Goal: Information Seeking & Learning: Learn about a topic

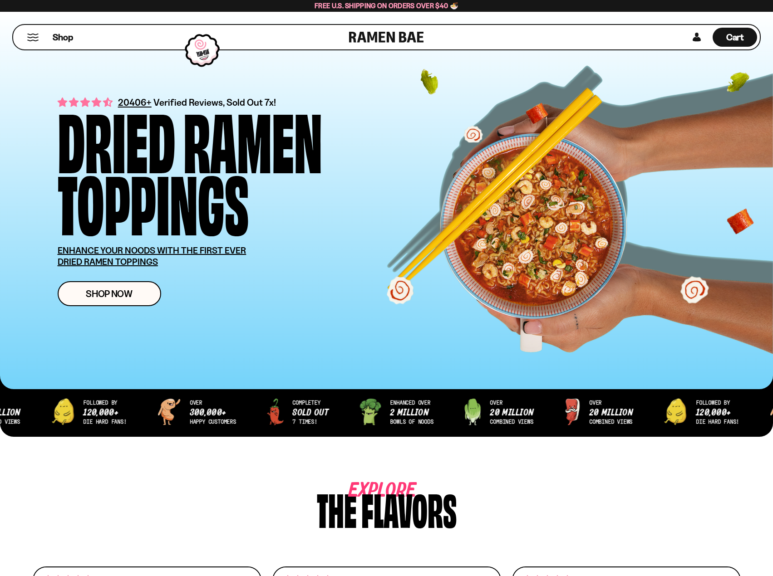
click at [15, 72] on div "20406+ Verified Reviews, Sold Out 7x! Dried Ramen Toppings ENHANCE YOUR NOODS W…" at bounding box center [386, 200] width 773 height 377
click at [30, 36] on button "Mobile Menu Trigger" at bounding box center [33, 38] width 12 height 8
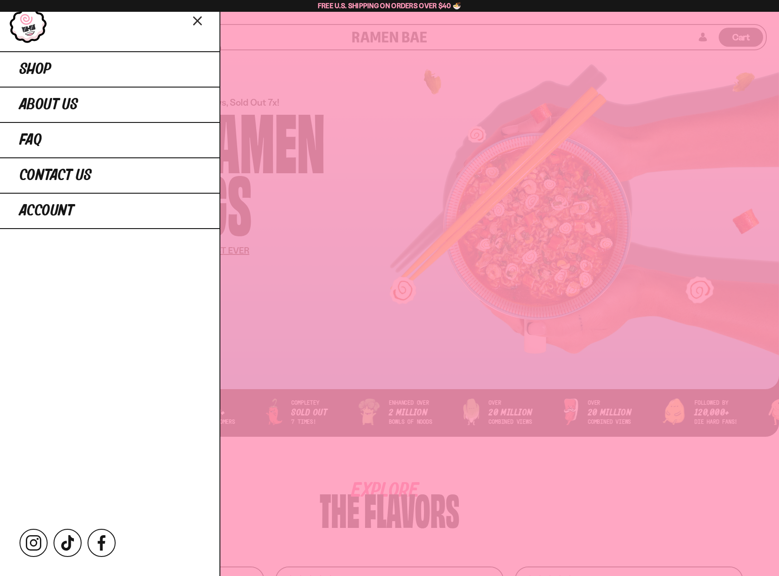
drag, startPoint x: 201, startPoint y: 19, endPoint x: 195, endPoint y: 22, distance: 7.1
click at [202, 18] on icon "Close menu" at bounding box center [198, 20] width 16 height 17
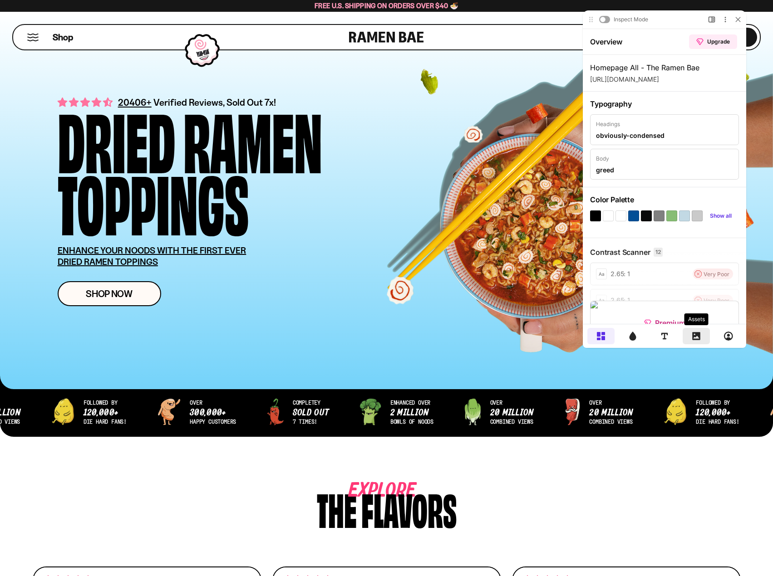
click at [695, 331] on div at bounding box center [695, 336] width 27 height 16
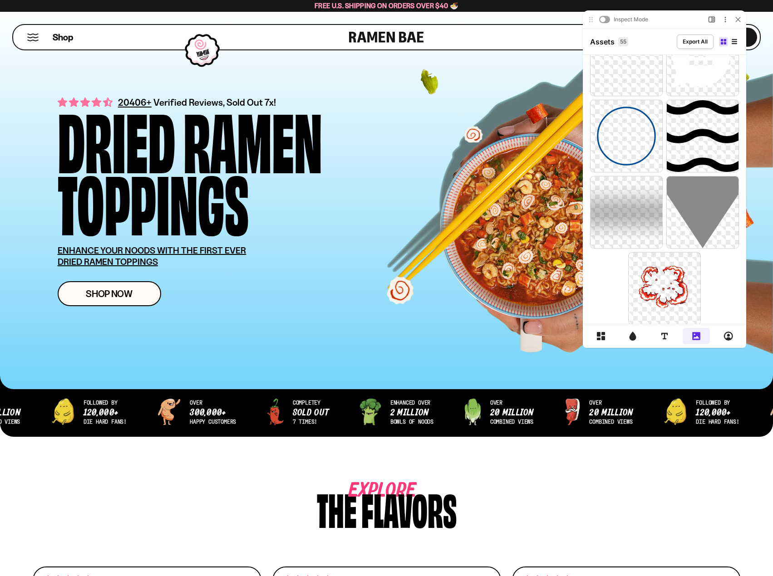
scroll to position [1865, 0]
click at [734, 21] on div at bounding box center [737, 19] width 9 height 9
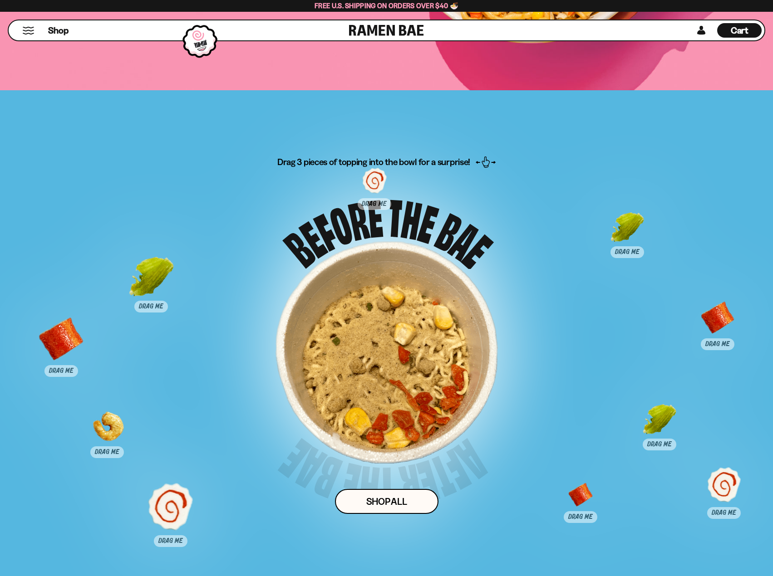
scroll to position [5826, 0]
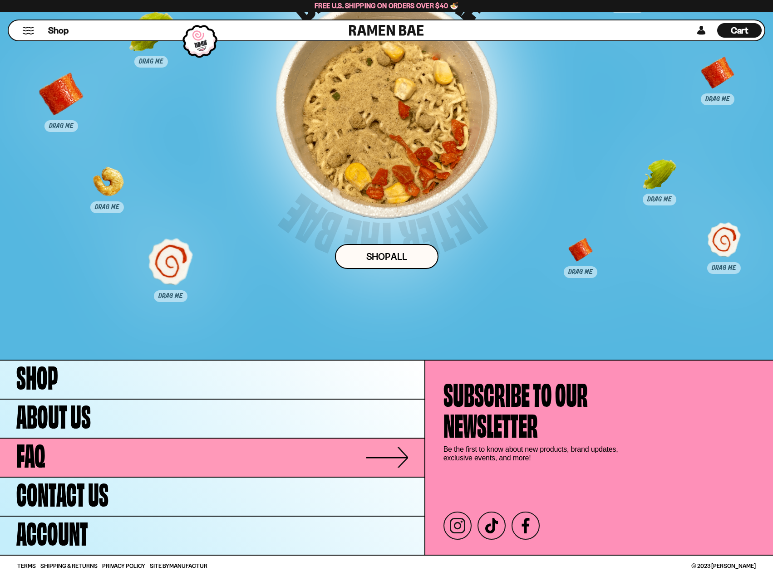
click at [56, 462] on link "FAQ" at bounding box center [212, 458] width 424 height 38
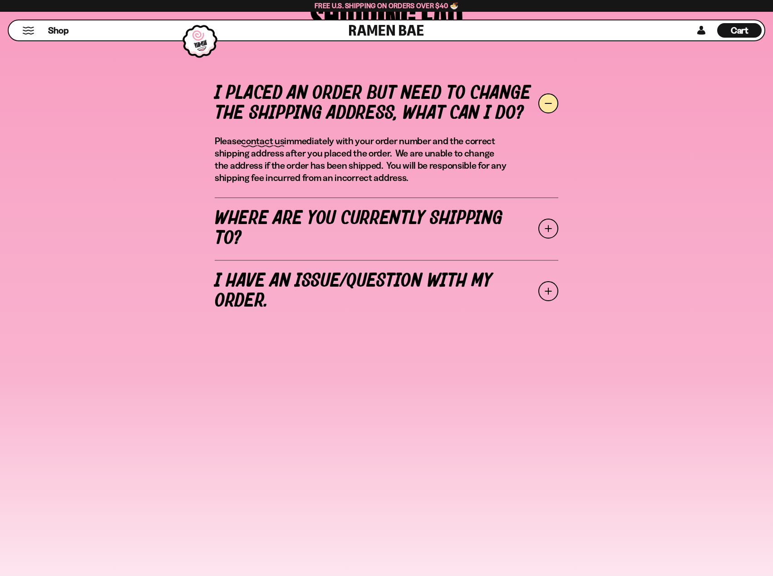
scroll to position [318, 0]
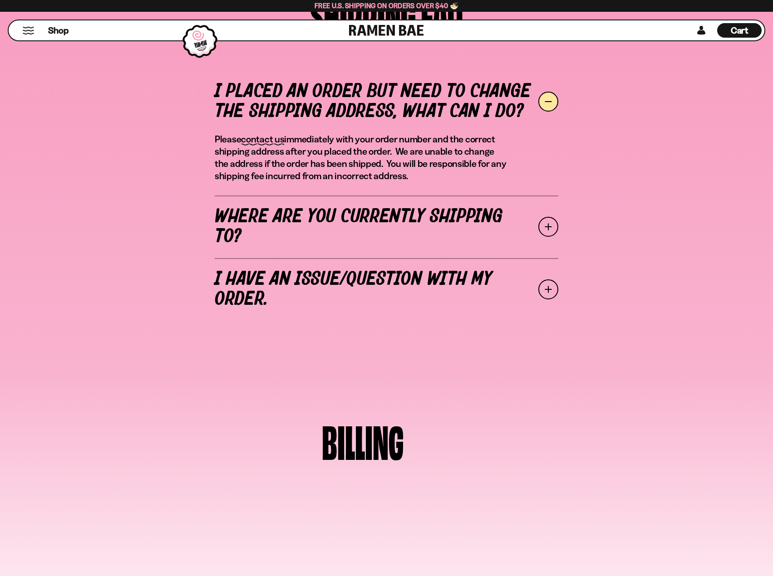
click at [539, 222] on span at bounding box center [548, 227] width 20 height 20
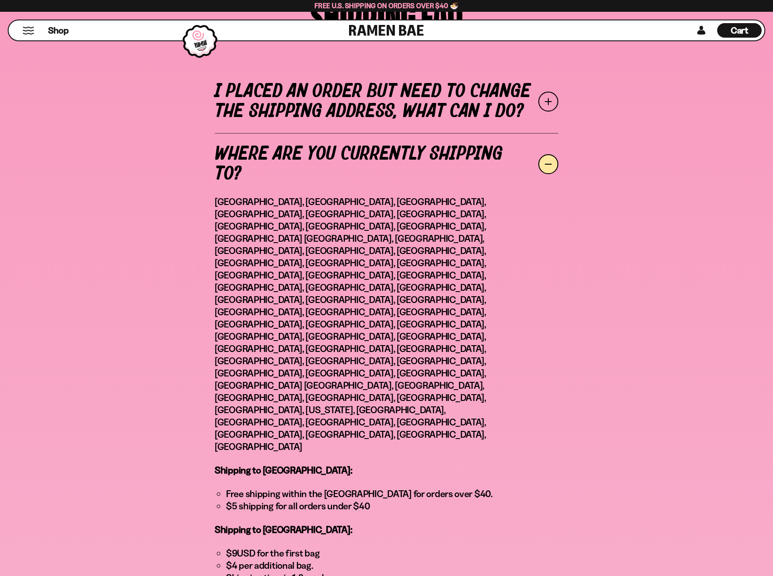
click at [550, 162] on span at bounding box center [548, 164] width 20 height 20
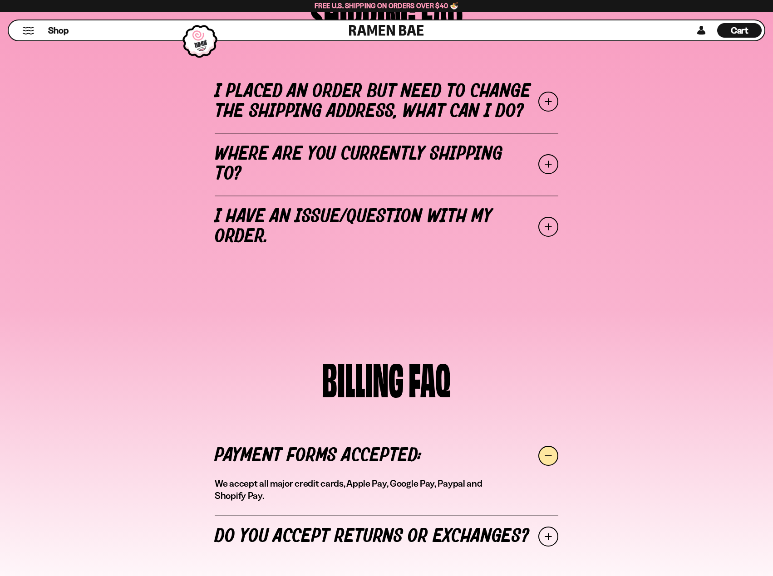
click at [544, 104] on span at bounding box center [548, 102] width 20 height 20
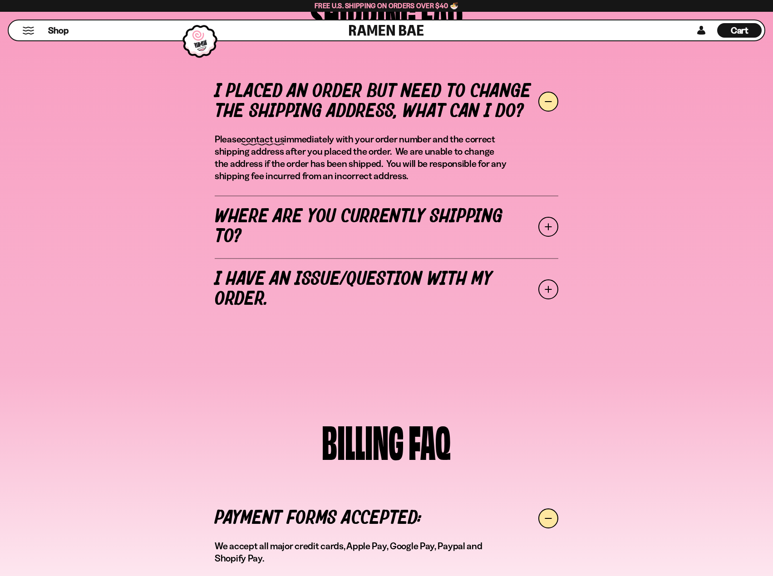
click at [553, 96] on span at bounding box center [548, 102] width 20 height 20
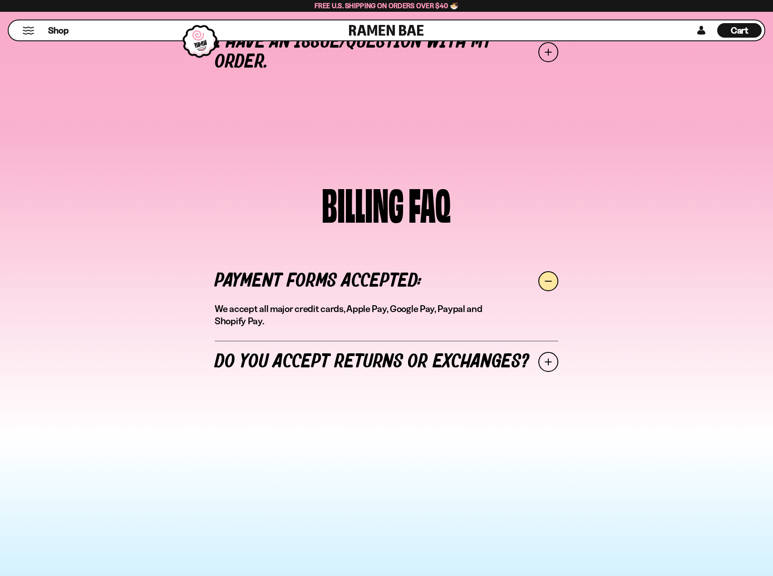
scroll to position [544, 0]
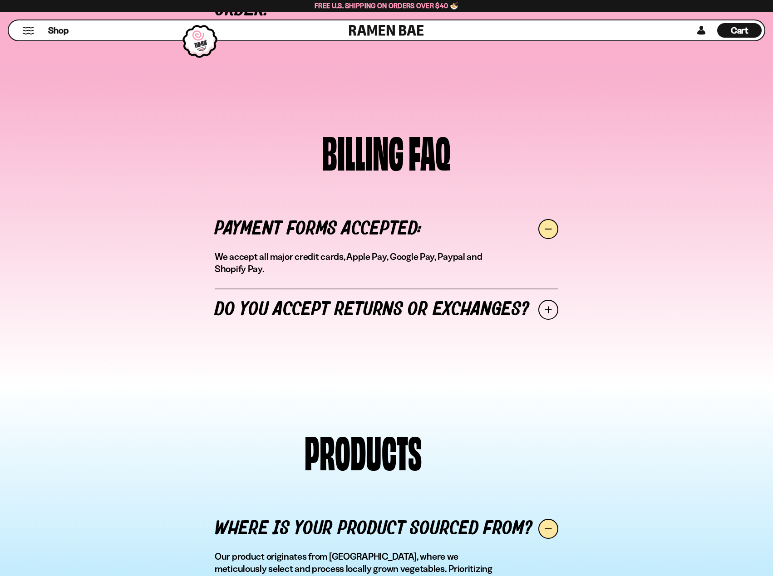
click at [542, 319] on link "Do you accept returns or exchanges?" at bounding box center [386, 310] width 343 height 43
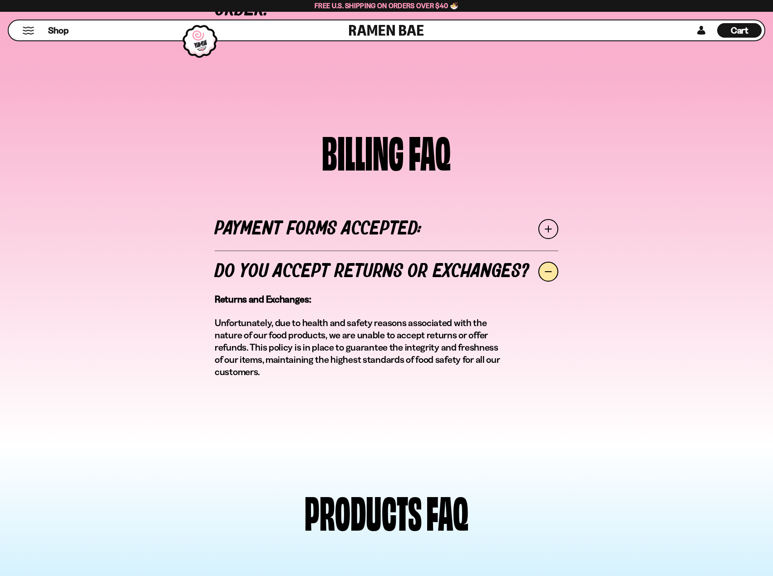
click at [550, 283] on link "Do you accept returns or exchanges?" at bounding box center [386, 271] width 343 height 43
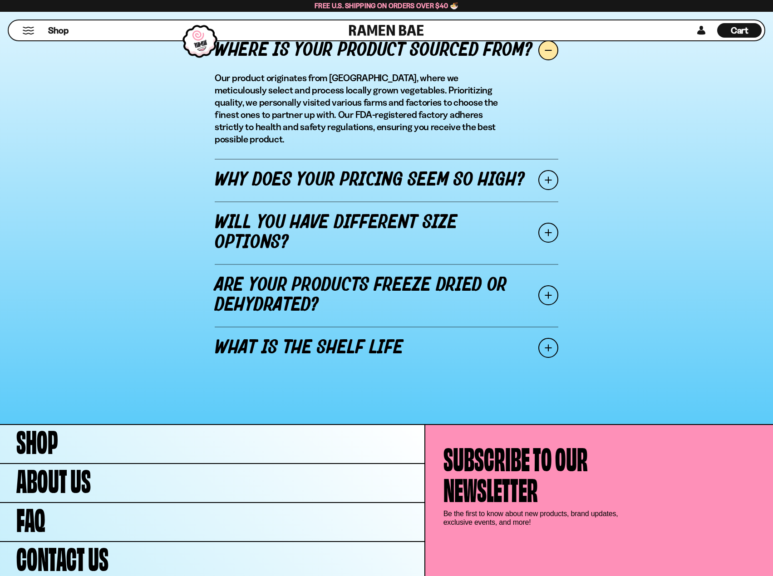
scroll to position [1037, 0]
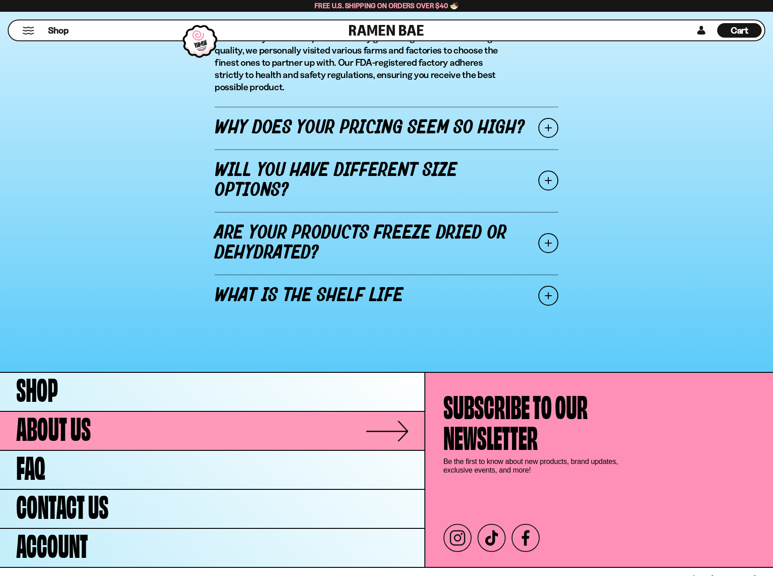
click at [64, 418] on span "About Us" at bounding box center [53, 426] width 74 height 31
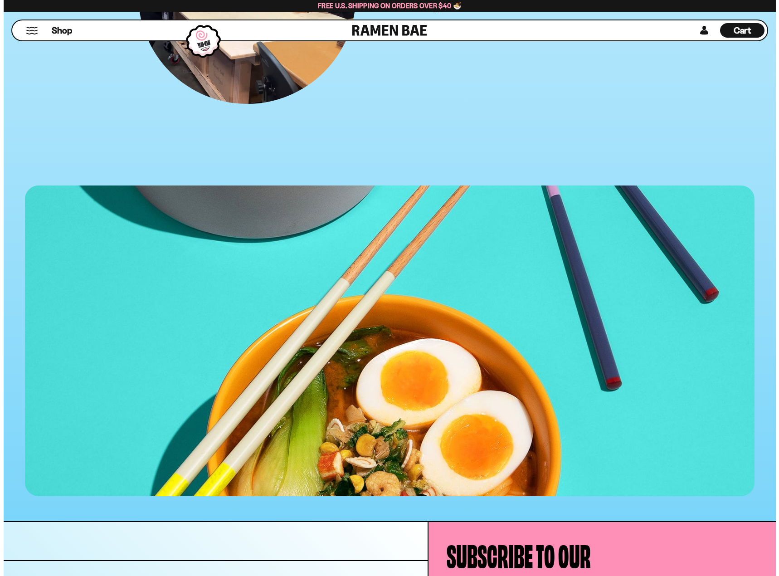
scroll to position [3435, 0]
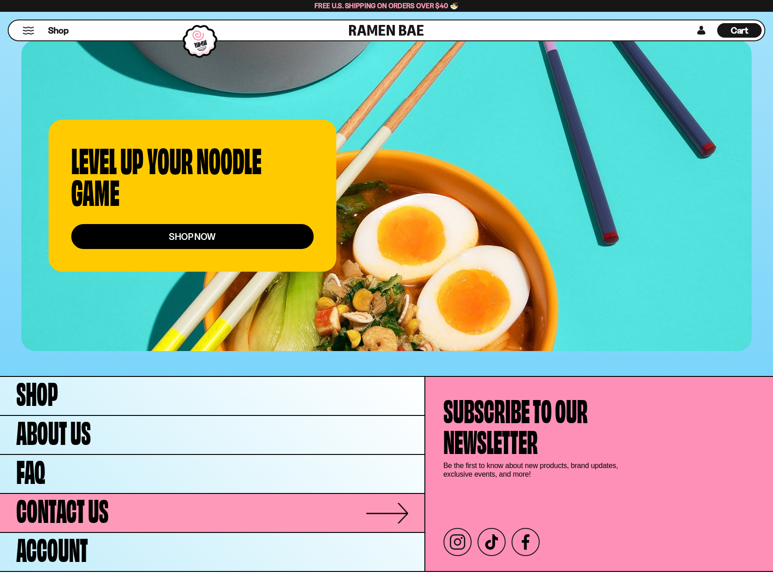
click at [142, 503] on link "Contact Us" at bounding box center [212, 513] width 424 height 38
